Goal: Task Accomplishment & Management: Manage account settings

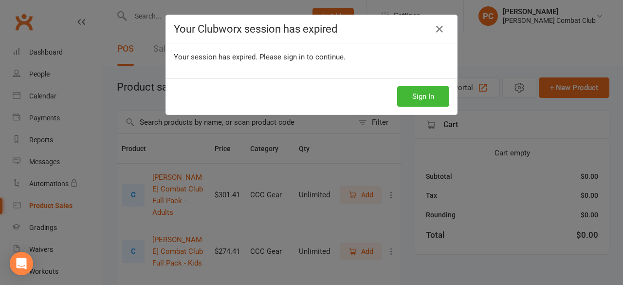
select select "100"
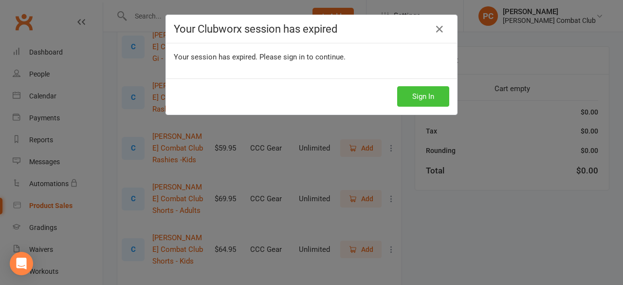
click at [429, 96] on button "Sign In" at bounding box center [423, 96] width 52 height 20
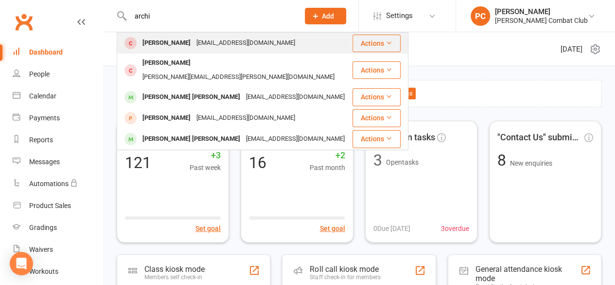
type input "archi"
click at [176, 40] on div "Archie Richards" at bounding box center [167, 43] width 54 height 14
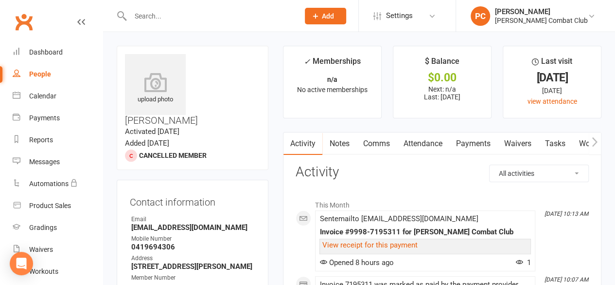
click at [474, 142] on link "Payments" at bounding box center [473, 143] width 48 height 22
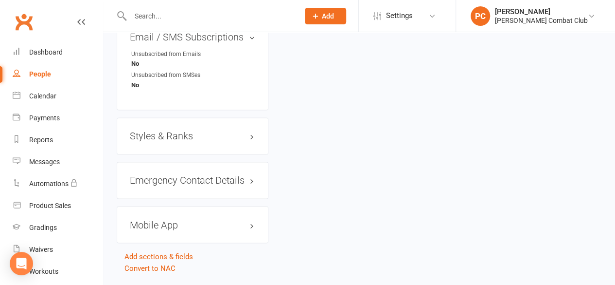
scroll to position [737, 0]
click at [180, 130] on h3 "Styles & Ranks" at bounding box center [192, 135] width 125 height 11
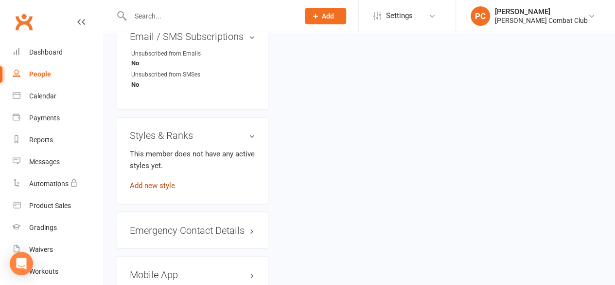
click at [167, 180] on link "Add new style" at bounding box center [152, 184] width 45 height 9
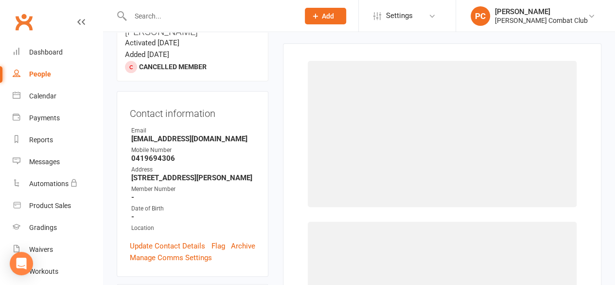
scroll to position [83, 0]
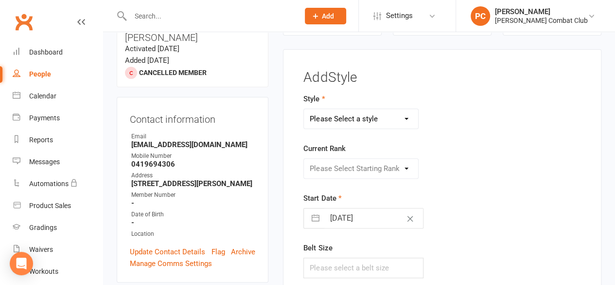
click at [398, 119] on select "Please Select a style Adult Classes Buccaneers Electric Eel Savage Stingray Sil…" at bounding box center [361, 118] width 114 height 19
select select "3437"
click at [304, 109] on select "Please Select a style Adult Classes Buccaneers Electric Eel Savage Stingray Sil…" at bounding box center [361, 118] width 114 height 19
click at [391, 169] on select "Please Select Starting Rank White Belt White Belt - 1 Stripe White Belt - 2 Str…" at bounding box center [361, 168] width 114 height 19
select select "40815"
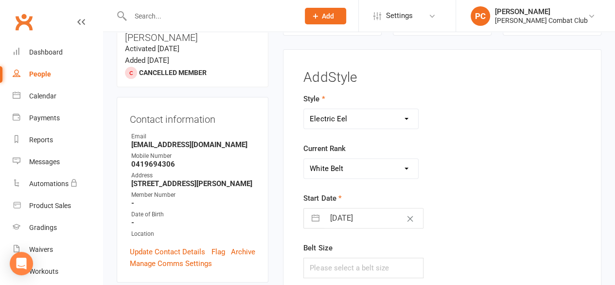
click at [304, 159] on select "Please Select Starting Rank White Belt White Belt - 1 Stripe White Belt - 2 Str…" at bounding box center [361, 168] width 114 height 19
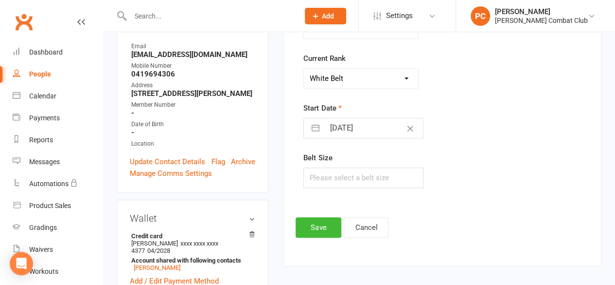
scroll to position [180, 0]
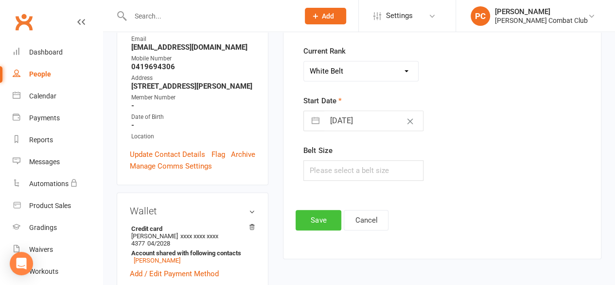
click at [329, 218] on button "Save" at bounding box center [319, 220] width 46 height 20
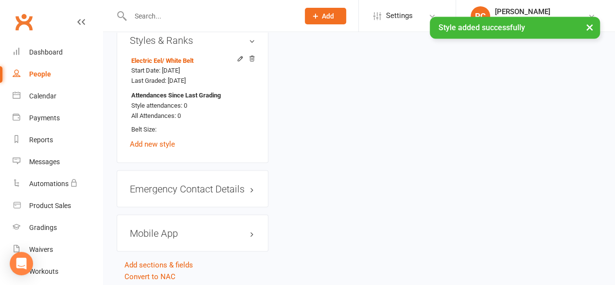
scroll to position [842, 0]
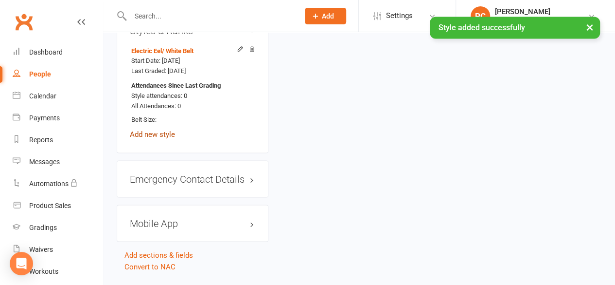
click at [162, 129] on link "Add new style" at bounding box center [152, 133] width 45 height 9
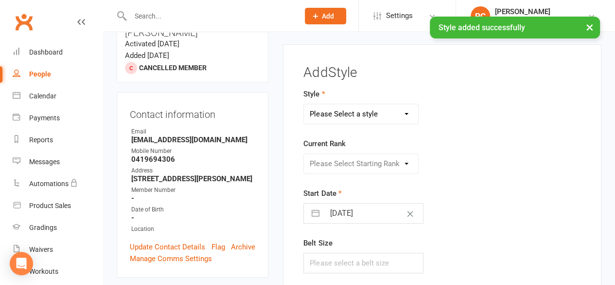
scroll to position [83, 0]
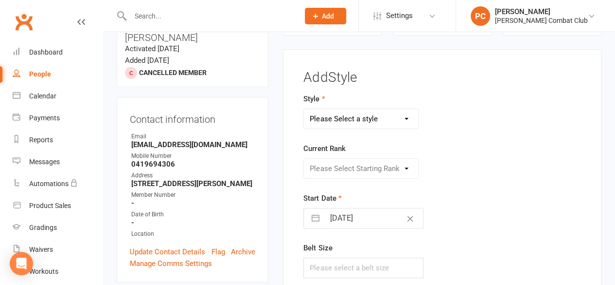
click at [395, 118] on select "Please Select a style Adult Classes Buccaneers Electric Eel Savage Stingray Sil…" at bounding box center [361, 118] width 114 height 19
select select "3439"
click at [304, 109] on select "Please Select a style Adult Classes Buccaneers Electric Eel Savage Stingray Sil…" at bounding box center [361, 118] width 114 height 19
click at [385, 169] on select "Please Select Starting Rank Student" at bounding box center [361, 168] width 114 height 19
select select "40817"
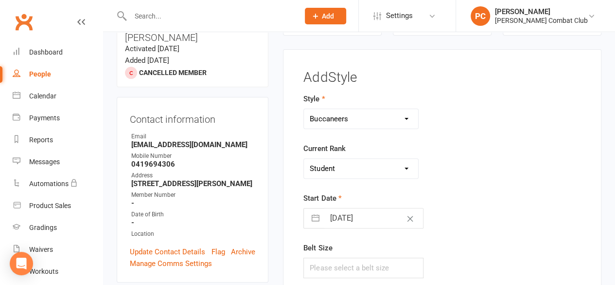
click at [304, 159] on select "Please Select Starting Rank Student" at bounding box center [361, 168] width 114 height 19
click at [447, 201] on div "Start Date 14 Oct 2025 Navigate forward to interact with the calendar and selec…" at bounding box center [393, 210] width 180 height 36
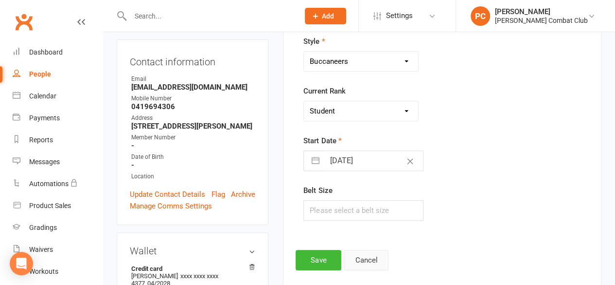
scroll to position [180, 0]
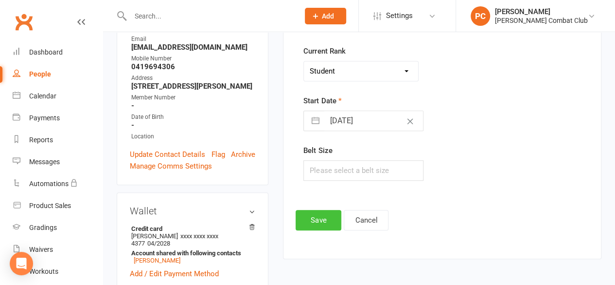
click at [328, 217] on button "Save" at bounding box center [319, 220] width 46 height 20
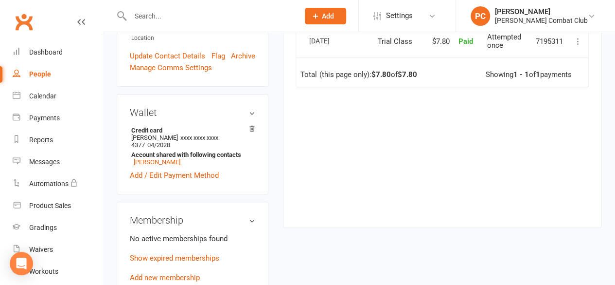
scroll to position [292, 0]
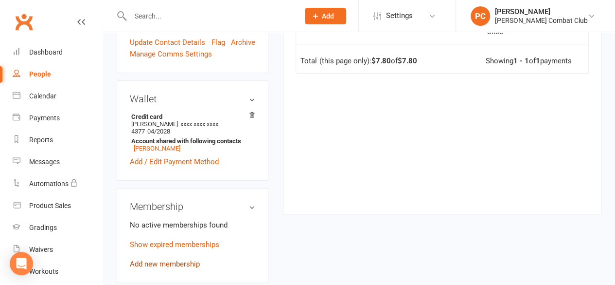
click at [163, 259] on link "Add new membership" at bounding box center [165, 263] width 70 height 9
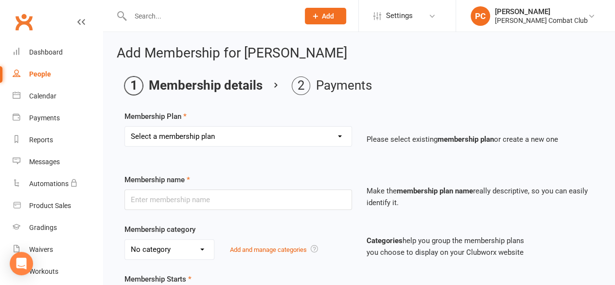
click at [331, 135] on select "Select a membership plan Create new Membership Plan Junior - 1 Program - 3 Clas…" at bounding box center [238, 135] width 227 height 19
select select "13"
click at [125, 126] on select "Select a membership plan Create new Membership Plan Junior - 1 Program - 3 Clas…" at bounding box center [238, 135] width 227 height 19
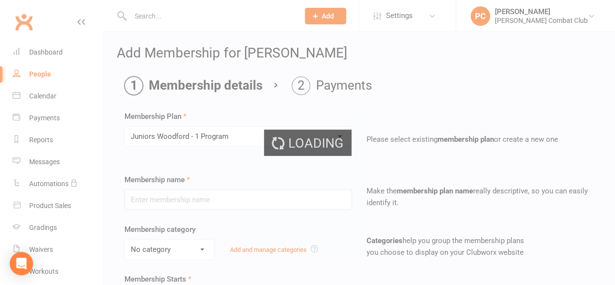
type input "Juniors Woodford - 1 Program"
select select "6"
type input "0"
type input "2"
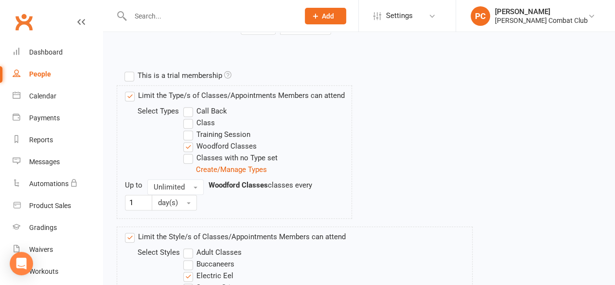
scroll to position [486, 0]
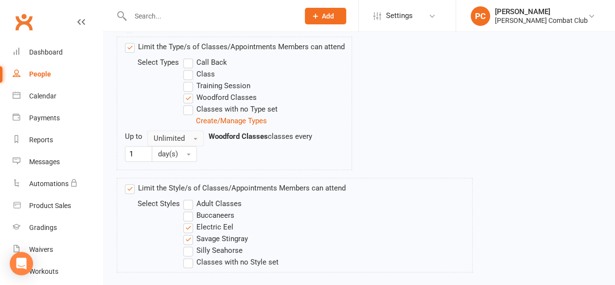
click at [196, 138] on span "button" at bounding box center [196, 139] width 4 height 2
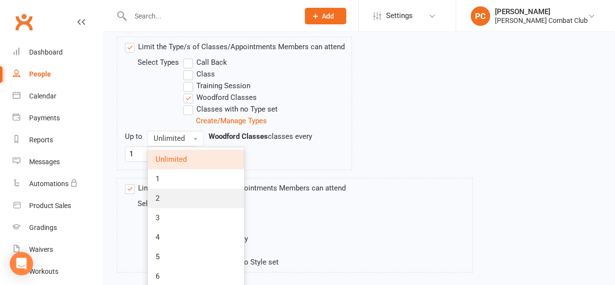
click at [189, 189] on link "2" at bounding box center [196, 197] width 96 height 19
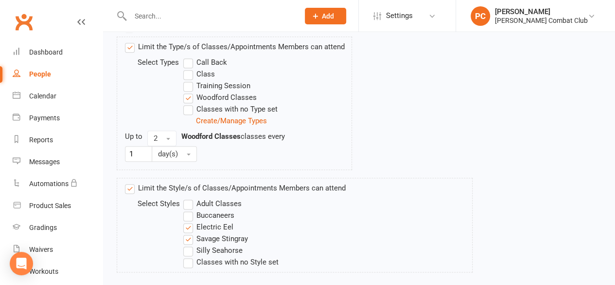
click at [320, 133] on div "Up to 2 Woodford Classes classes every 1 day(s)" at bounding box center [238, 145] width 227 height 31
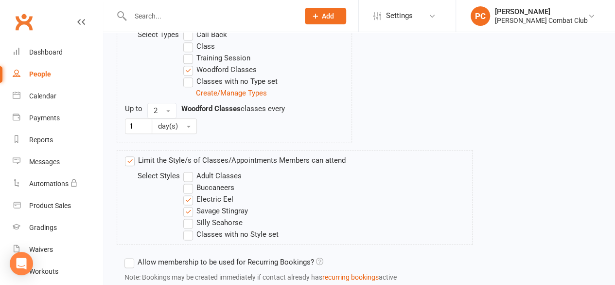
scroll to position [535, 0]
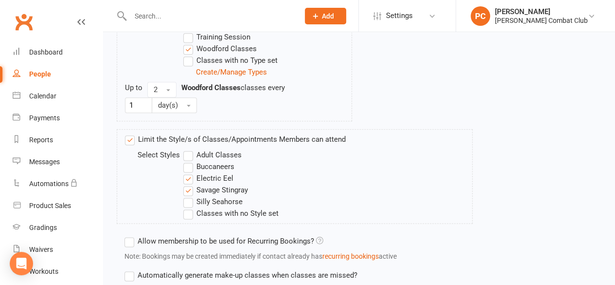
click at [187, 162] on label "Buccaneers" at bounding box center [208, 166] width 51 height 12
click at [187, 160] on input "Buccaneers" at bounding box center [186, 160] width 6 height 0
click at [189, 175] on label "Electric Eel" at bounding box center [208, 178] width 50 height 12
click at [189, 172] on input "Electric Eel" at bounding box center [186, 172] width 6 height 0
click at [294, 168] on div "Buccaneers" at bounding box center [264, 166] width 162 height 12
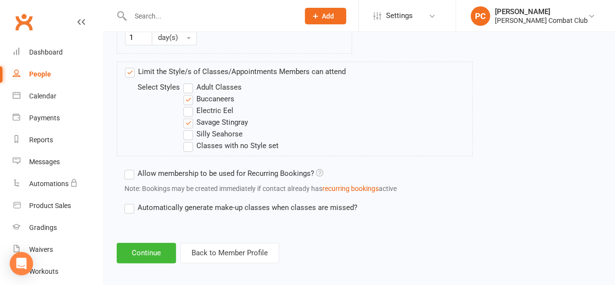
scroll to position [605, 0]
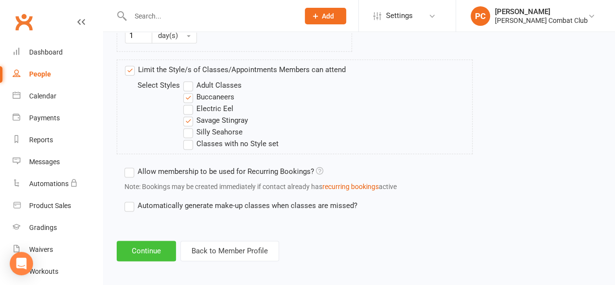
click at [158, 246] on button "Continue" at bounding box center [146, 250] width 59 height 20
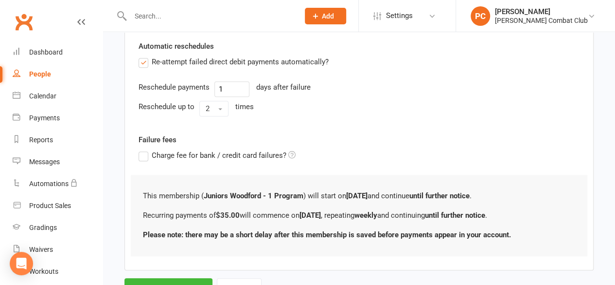
scroll to position [381, 0]
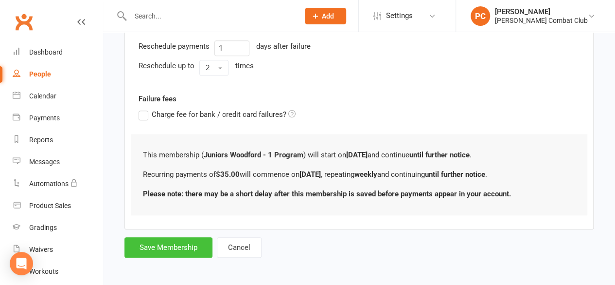
click at [178, 244] on button "Save Membership" at bounding box center [169, 247] width 88 height 20
